Goal: Task Accomplishment & Management: Use online tool/utility

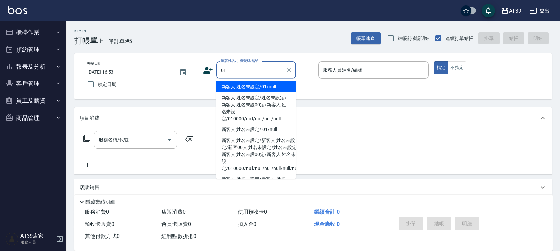
type input "新客人 姓名未設定/01/null"
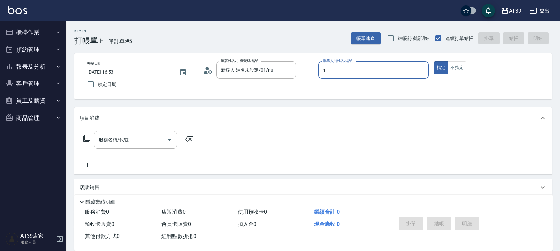
type input "1"
type button "true"
type input "NiNi-1"
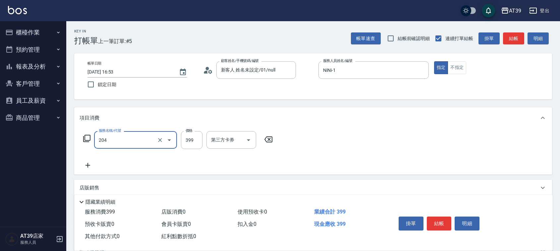
type input "A級洗+剪(204)"
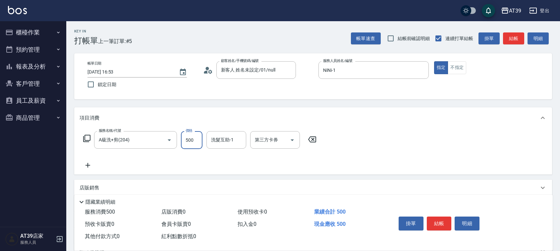
type input "500"
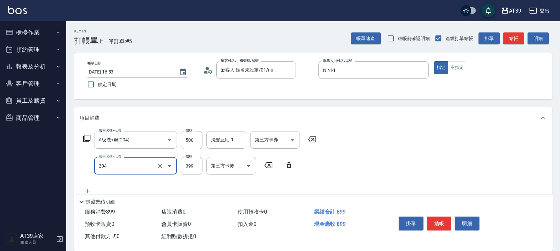
type input "A級洗+剪(204)"
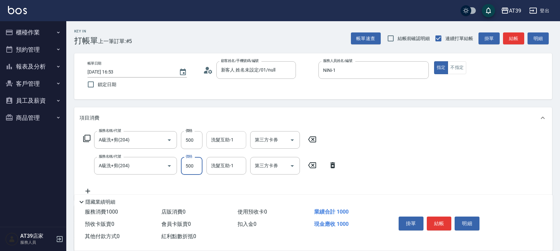
type input "500"
drag, startPoint x: 227, startPoint y: 138, endPoint x: 231, endPoint y: 138, distance: 3.7
click at [227, 138] on div "洗髮互助-1 洗髮互助-1" at bounding box center [226, 140] width 40 height 18
type input "芊芊-27"
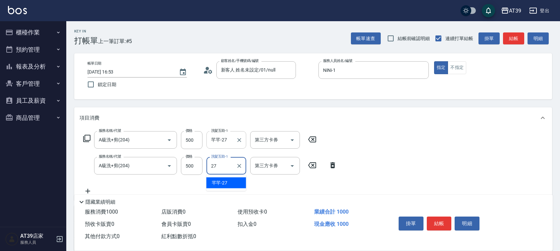
type input "芊芊-27"
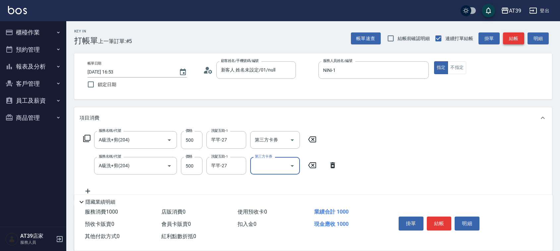
click at [517, 38] on button "結帳" at bounding box center [513, 38] width 21 height 12
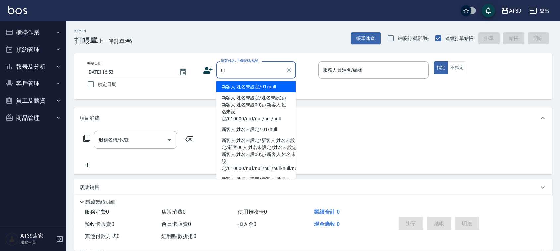
type input "新客人 姓名未設定/01/null"
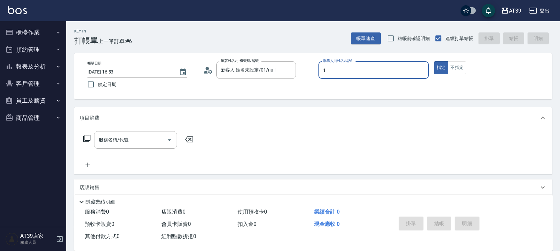
type input "NiNi-1"
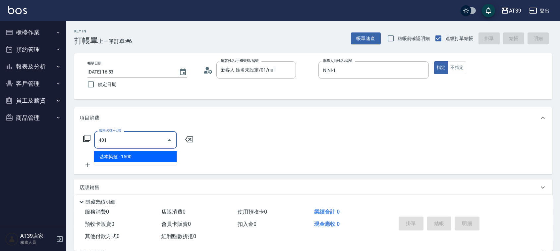
type input "基本染髮(401)"
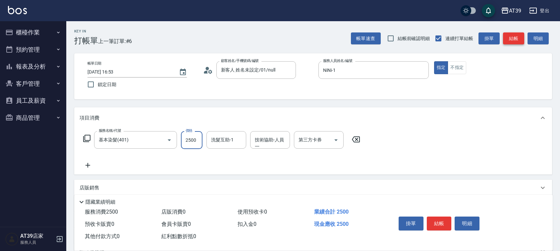
type input "2500"
type input "2"
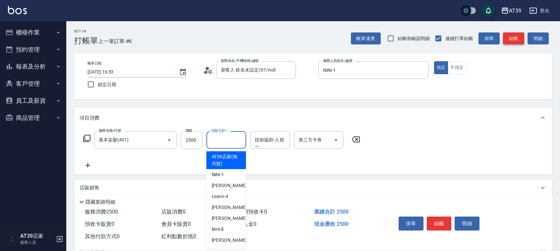
type input "AT39店家(無代號)"
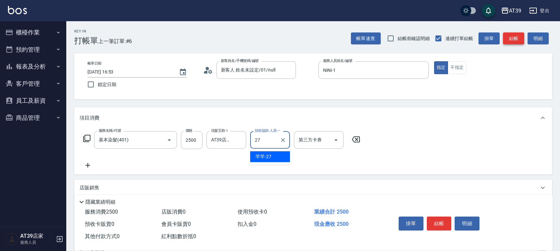
type input "芊芊-27"
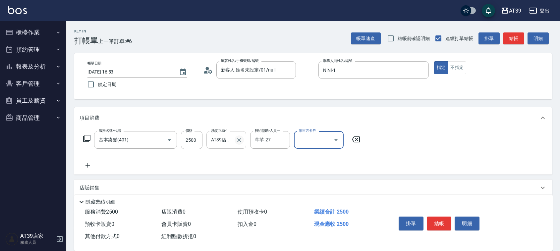
click at [238, 139] on icon "Clear" at bounding box center [239, 140] width 4 height 4
click at [519, 33] on button "結帳" at bounding box center [513, 38] width 21 height 12
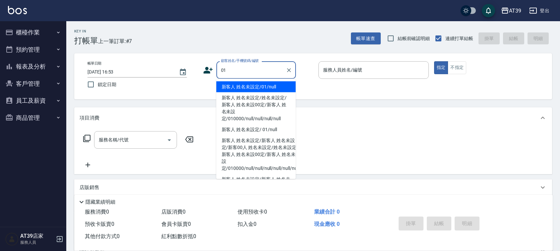
type input "新客人 姓名未設定/01/null"
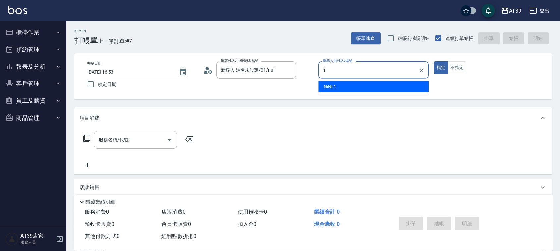
type input "NiNi-1"
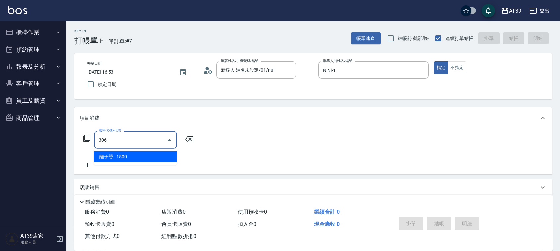
type input "離子燙(306)"
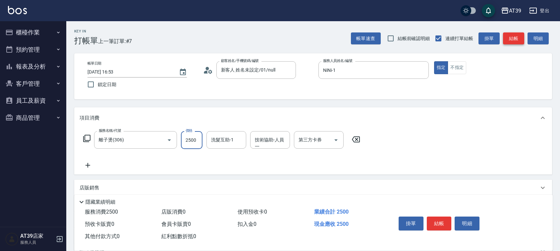
type input "2500"
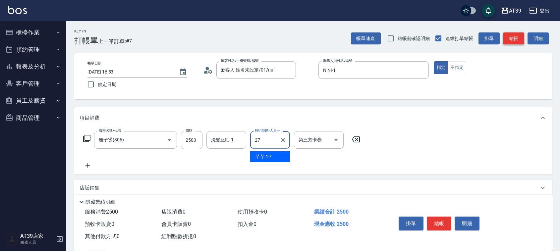
type input "芊芊-27"
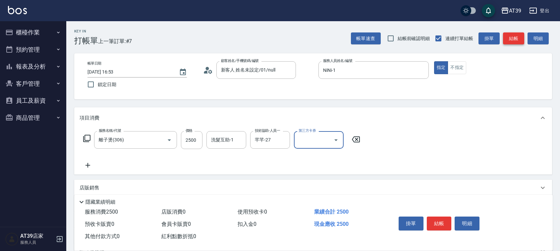
click at [519, 33] on button "結帳" at bounding box center [513, 38] width 21 height 12
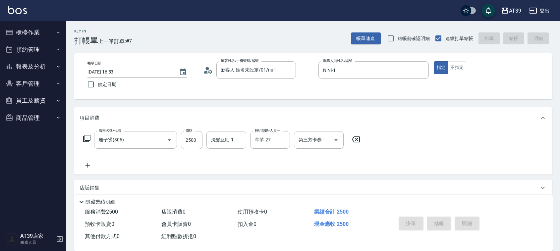
type input "[DATE] 16:54"
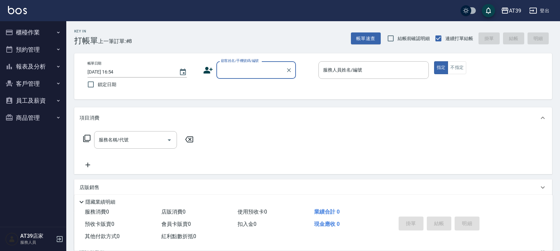
click at [34, 65] on button "報表及分析" at bounding box center [33, 66] width 61 height 17
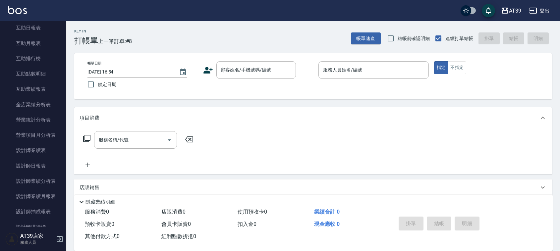
scroll to position [107, 0]
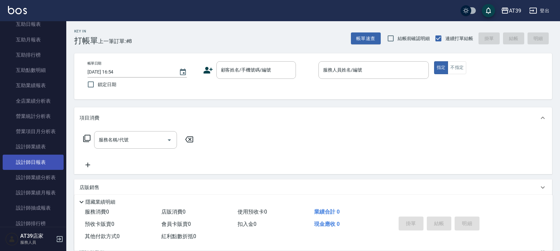
click at [34, 159] on link "設計師日報表" at bounding box center [33, 162] width 61 height 15
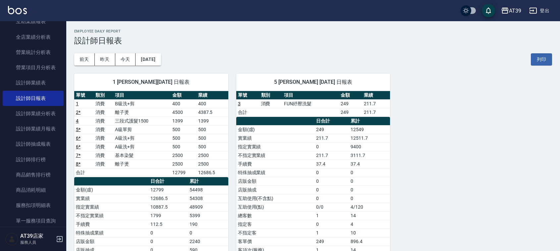
scroll to position [172, 0]
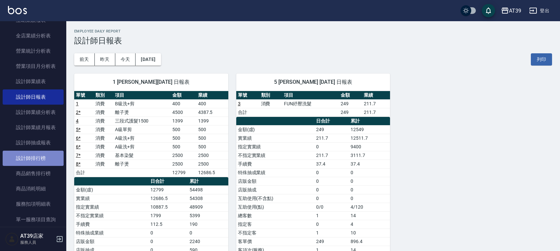
click at [45, 156] on link "設計師排行榜" at bounding box center [33, 158] width 61 height 15
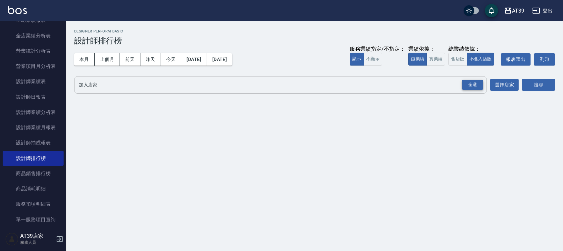
click at [472, 88] on div "全選" at bounding box center [472, 85] width 21 height 10
click at [540, 88] on button "搜尋" at bounding box center [538, 85] width 33 height 12
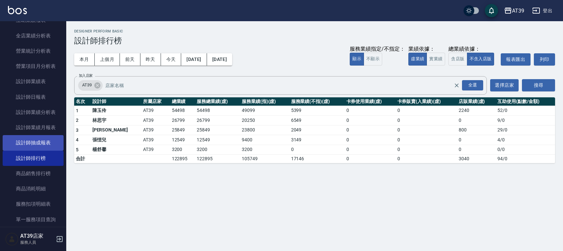
click at [43, 143] on link "設計師抽成報表" at bounding box center [33, 142] width 61 height 15
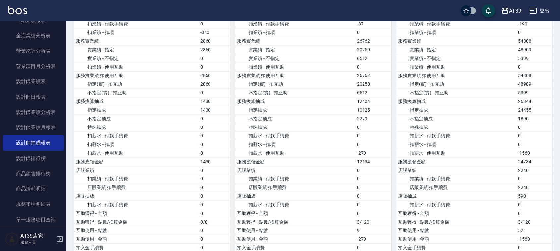
drag, startPoint x: 454, startPoint y: 122, endPoint x: 462, endPoint y: 150, distance: 29.5
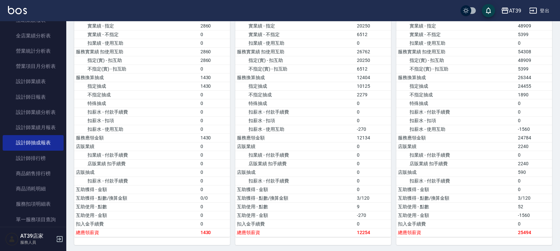
drag, startPoint x: 462, startPoint y: 148, endPoint x: 467, endPoint y: 167, distance: 18.8
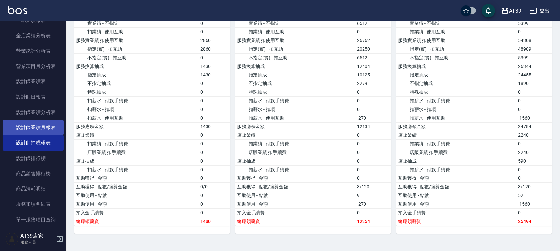
click at [42, 127] on link "設計師業績月報表" at bounding box center [33, 127] width 61 height 15
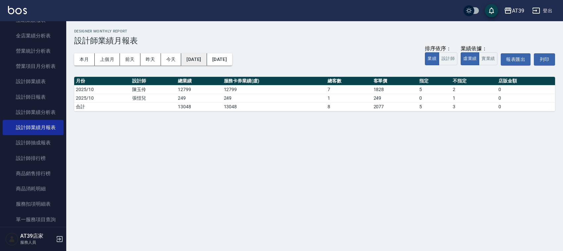
click at [207, 54] on button "[DATE]" at bounding box center [193, 59] width 25 height 12
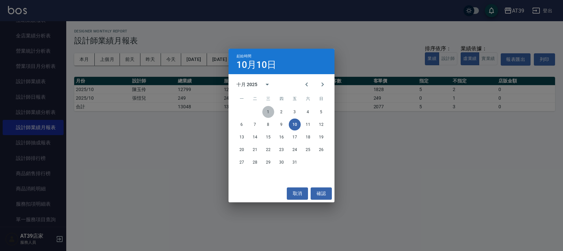
click at [269, 109] on button "1" at bounding box center [268, 112] width 12 height 12
click at [269, 109] on div "AT39 [DATE] - [DATE] 設計師業績月報表 列印時間： [DATE][PHONE_NUMBER]:54 Designer Monthly Re…" at bounding box center [314, 70] width 497 height 98
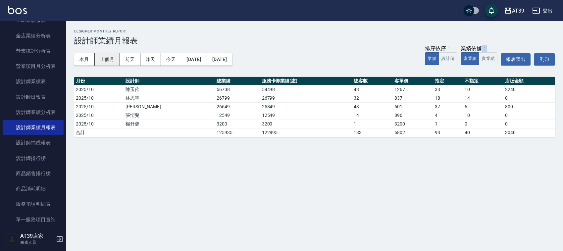
click at [108, 57] on button "上個月" at bounding box center [107, 59] width 25 height 12
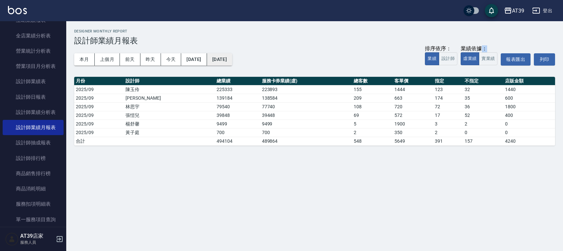
click at [232, 60] on button "[DATE]" at bounding box center [219, 59] width 25 height 12
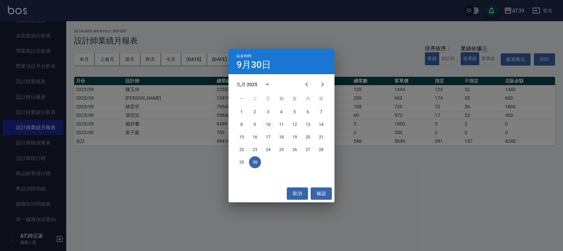
click at [272, 126] on button "10" at bounding box center [268, 125] width 12 height 12
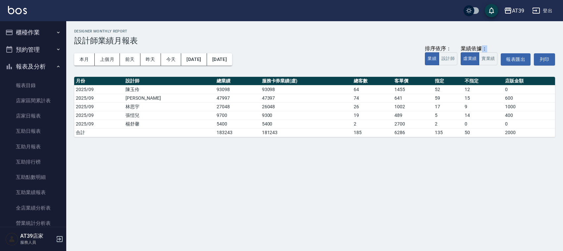
click at [34, 34] on button "櫃檯作業" at bounding box center [33, 32] width 61 height 17
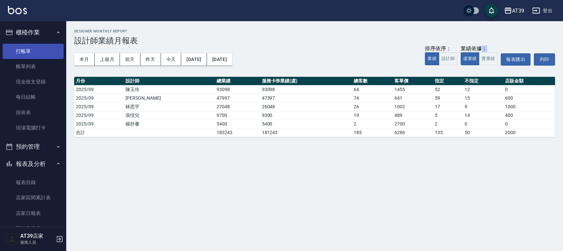
click at [35, 44] on link "打帳單" at bounding box center [33, 51] width 61 height 15
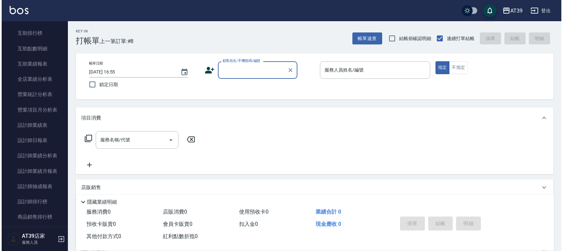
scroll to position [227, 0]
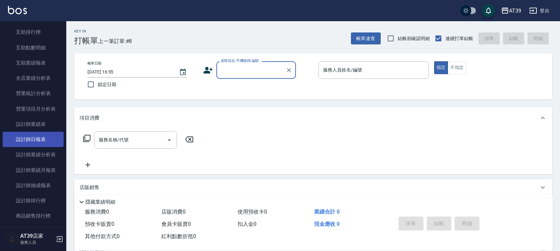
click at [50, 142] on link "設計師日報表" at bounding box center [33, 139] width 61 height 15
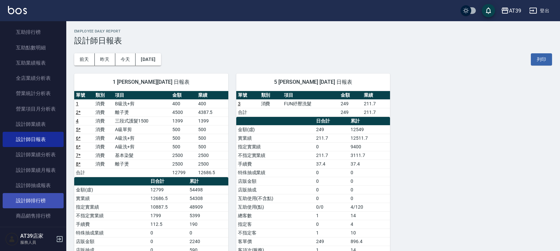
click at [47, 194] on link "設計師排行榜" at bounding box center [33, 200] width 61 height 15
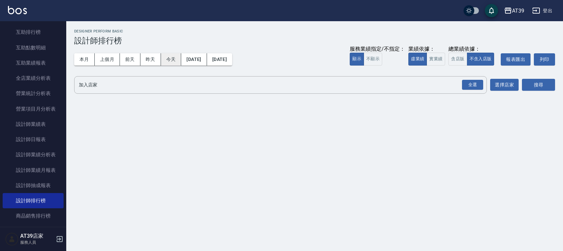
click at [170, 62] on button "今天" at bounding box center [171, 59] width 21 height 12
click at [467, 83] on div "全選" at bounding box center [472, 85] width 21 height 10
click at [535, 90] on button "搜尋" at bounding box center [538, 85] width 33 height 12
